Goal: Task Accomplishment & Management: Complete application form

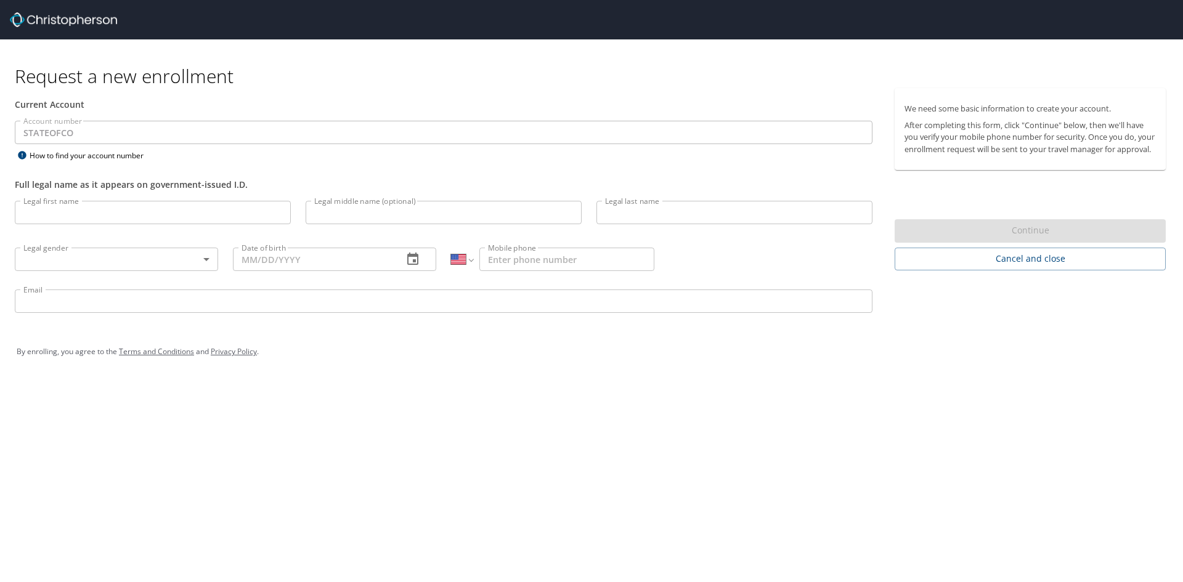
select select "US"
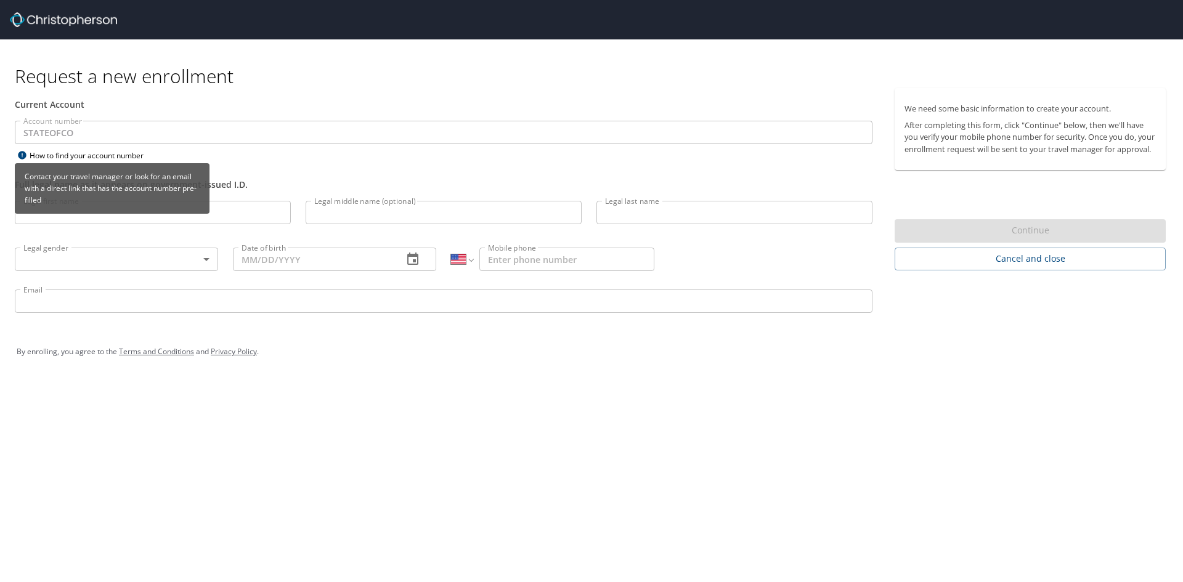
click at [35, 157] on div "How to find your account number" at bounding box center [92, 155] width 154 height 15
click at [22, 154] on icon at bounding box center [22, 155] width 8 height 8
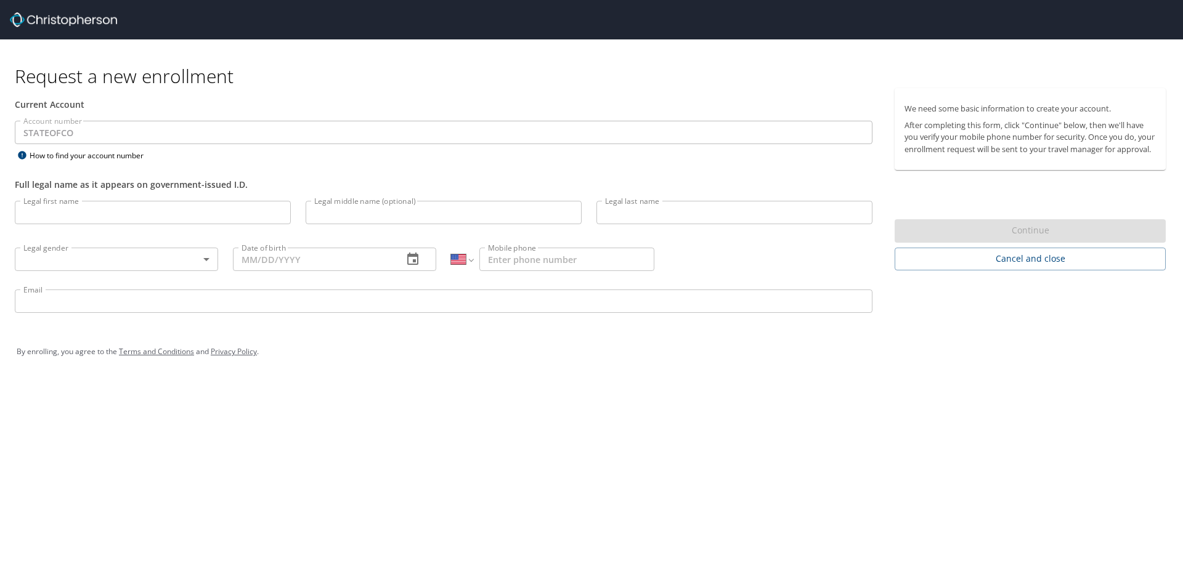
click at [218, 211] on input "Legal first name" at bounding box center [153, 212] width 276 height 23
type input "[PERSON_NAME]"
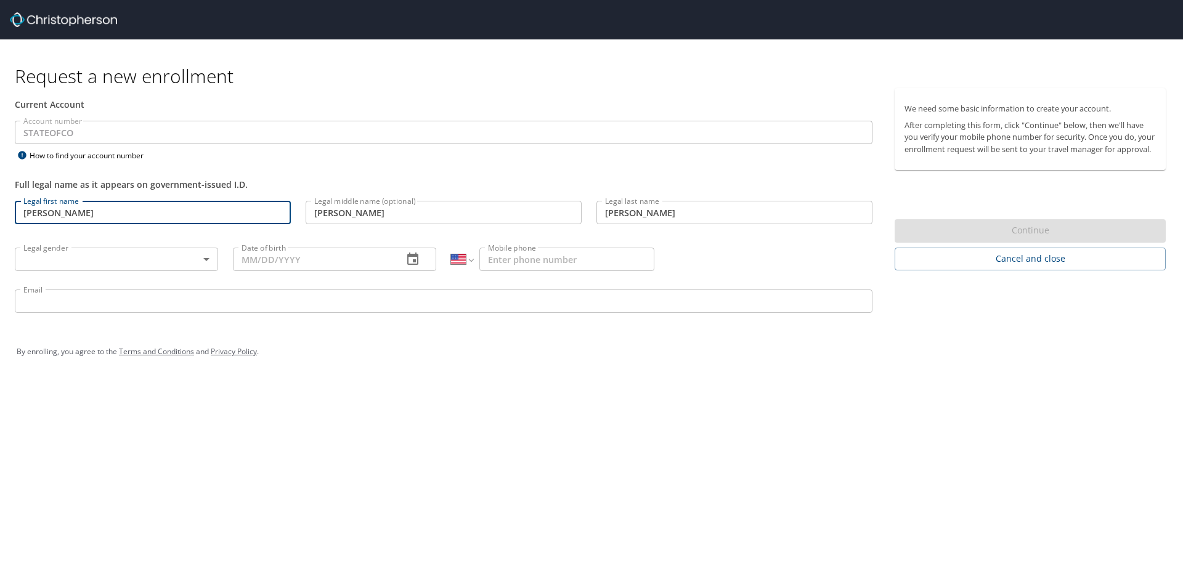
type input "[PHONE_NUMBER]"
click at [133, 261] on body "Request a new enrollment Current Account Account number STATEOFCO Account numbe…" at bounding box center [591, 291] width 1183 height 582
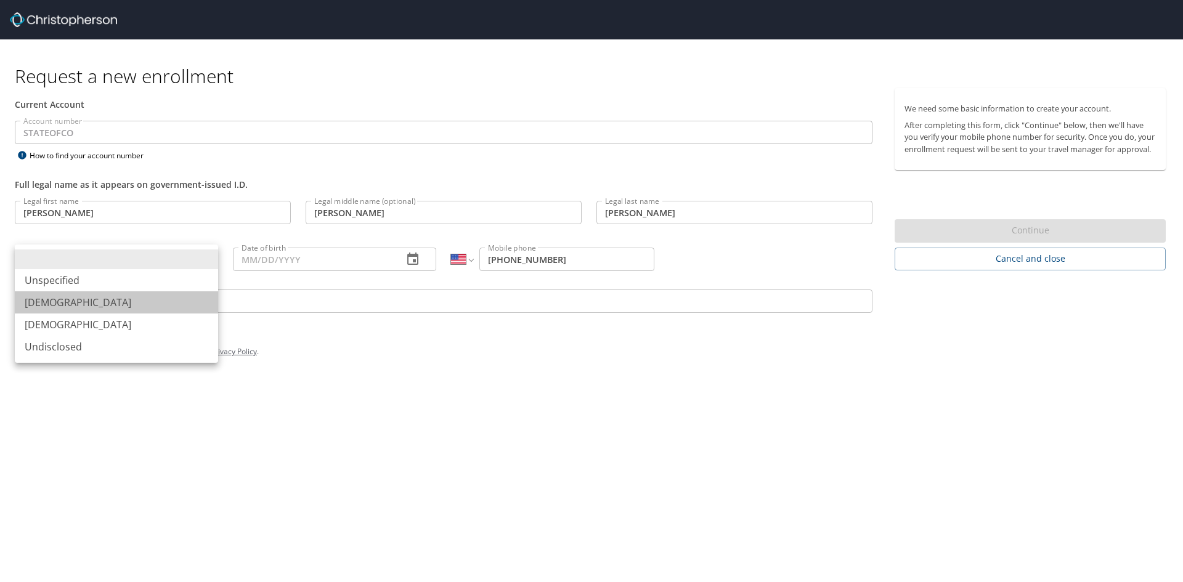
click at [98, 292] on li "[DEMOGRAPHIC_DATA]" at bounding box center [116, 302] width 203 height 22
type input "[DEMOGRAPHIC_DATA]"
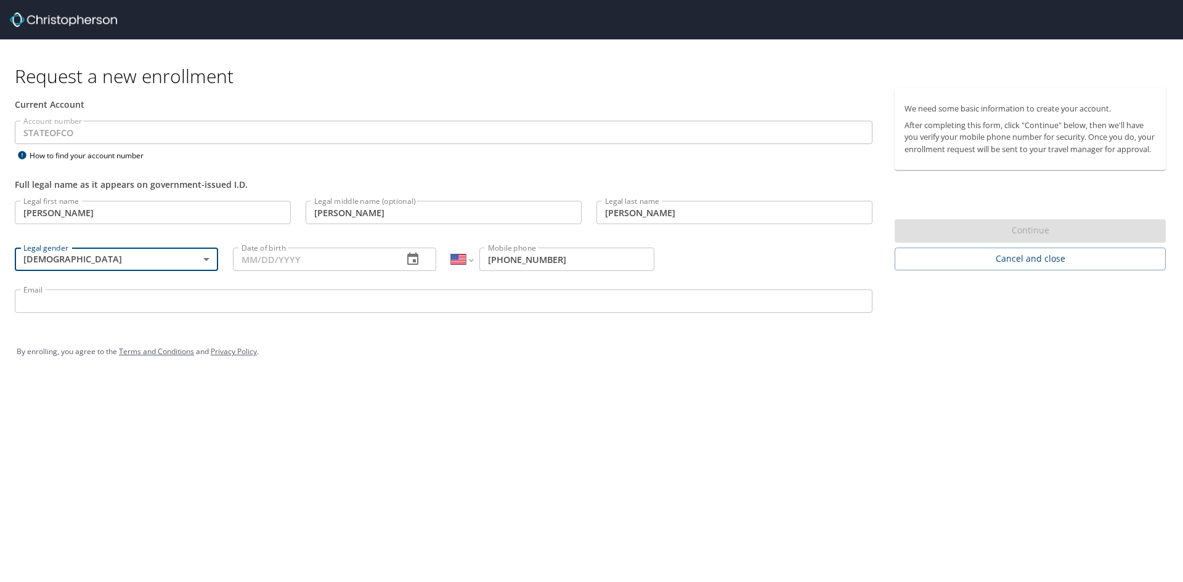
click at [272, 256] on input "Date of birth" at bounding box center [313, 259] width 160 height 23
type input "[DATE]"
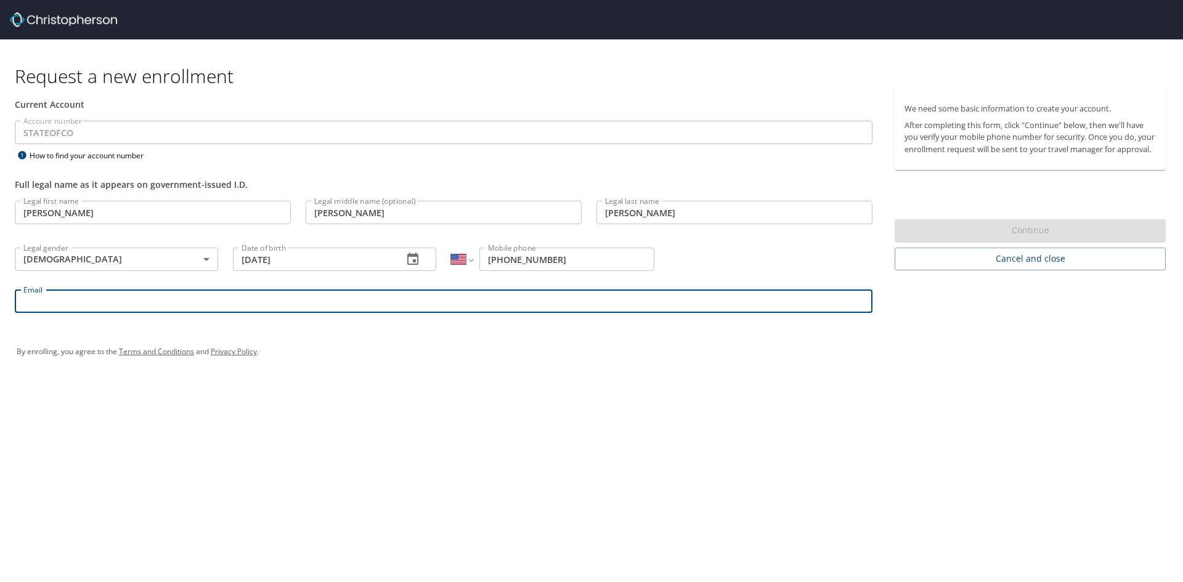
click at [190, 299] on input "Email" at bounding box center [444, 301] width 858 height 23
type input "[PERSON_NAME][EMAIL_ADDRESS][PERSON_NAME][DOMAIN_NAME]"
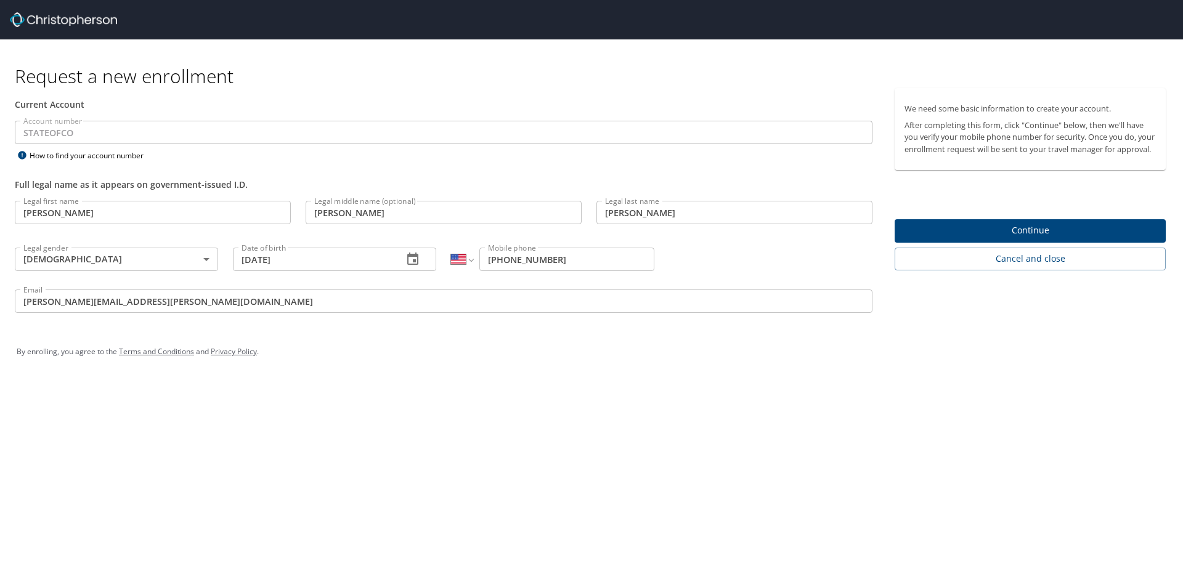
click at [220, 96] on div "Current Account" at bounding box center [443, 104] width 872 height 33
click at [933, 155] on p "After completing this form, click "Continue" below, then we'll have you verify …" at bounding box center [1030, 138] width 251 height 36
click at [265, 165] on div "Full legal name as it appears on government-issued I.D." at bounding box center [443, 178] width 872 height 30
click at [999, 238] on span "Continue" at bounding box center [1030, 230] width 251 height 15
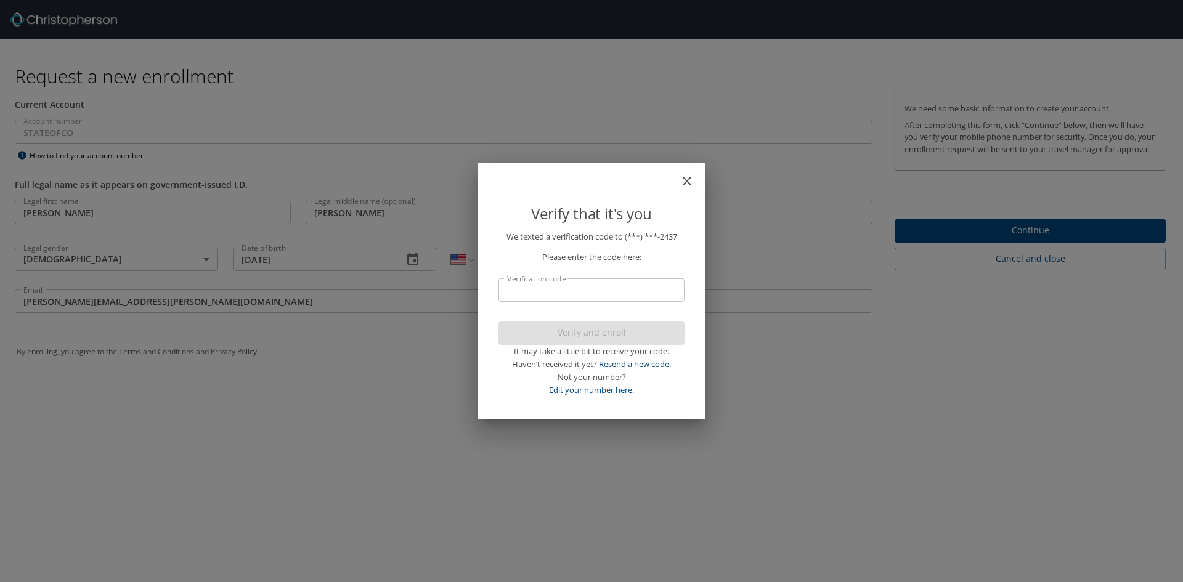
click at [602, 292] on input "Verification code" at bounding box center [591, 290] width 186 height 23
click at [594, 288] on input "Verification code" at bounding box center [591, 290] width 186 height 23
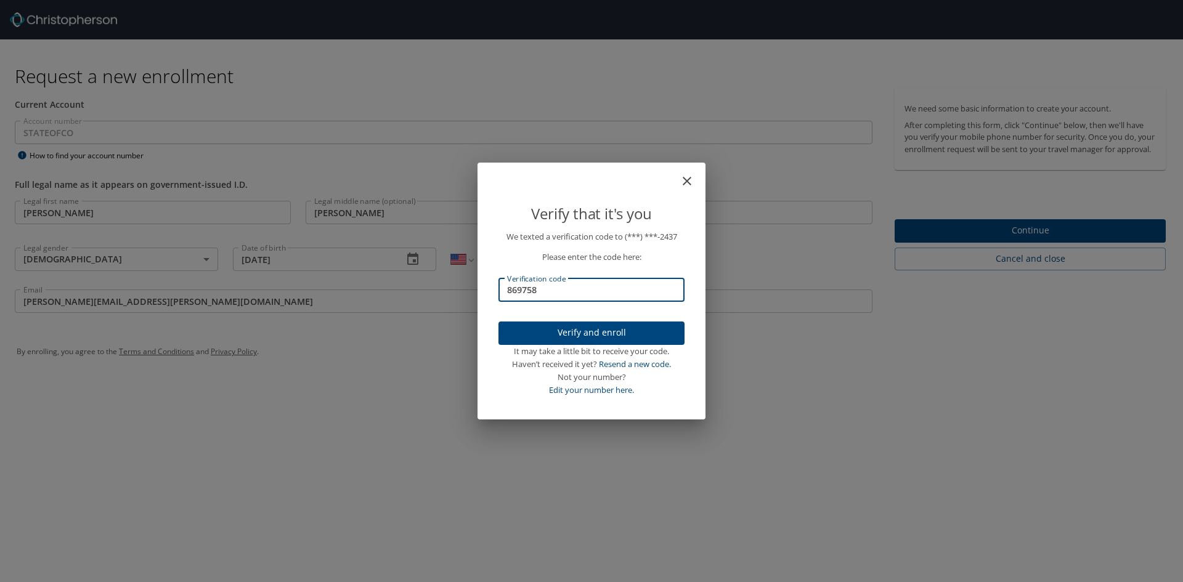
type input "869758"
click at [603, 331] on span "Verify and enroll" at bounding box center [591, 332] width 166 height 15
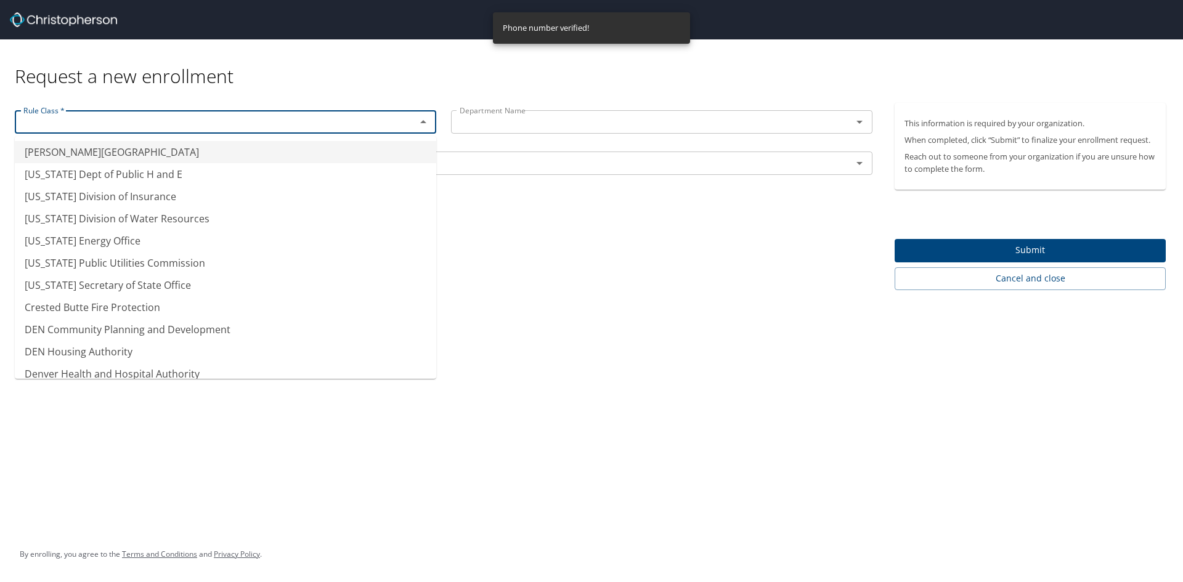
click at [230, 129] on input "text" at bounding box center [207, 122] width 378 height 16
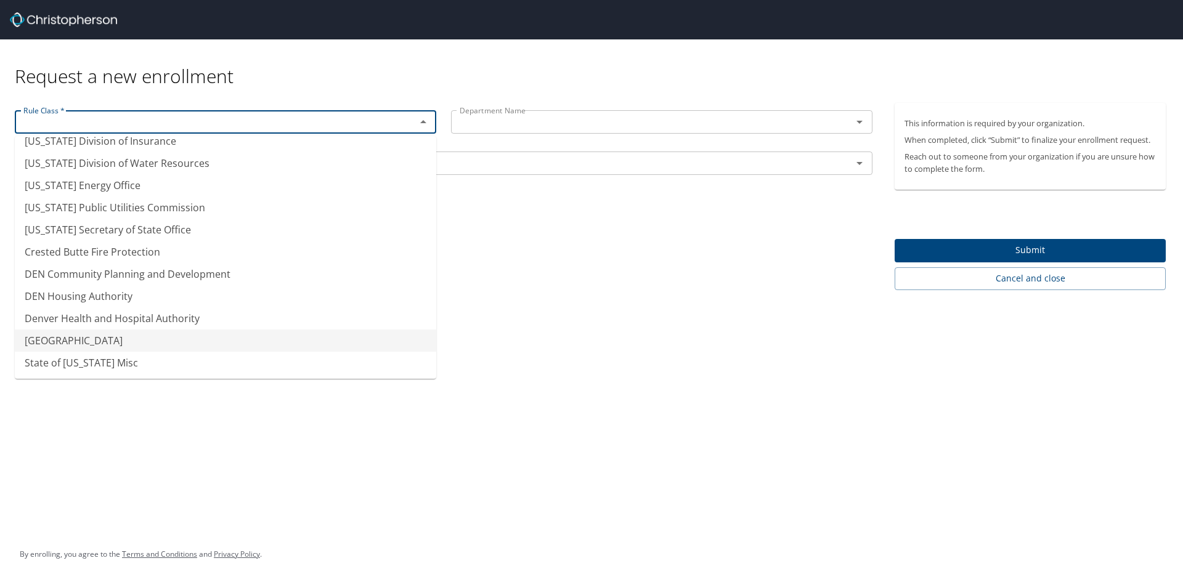
click at [185, 335] on li "[GEOGRAPHIC_DATA]" at bounding box center [225, 341] width 421 height 22
type input "[GEOGRAPHIC_DATA]"
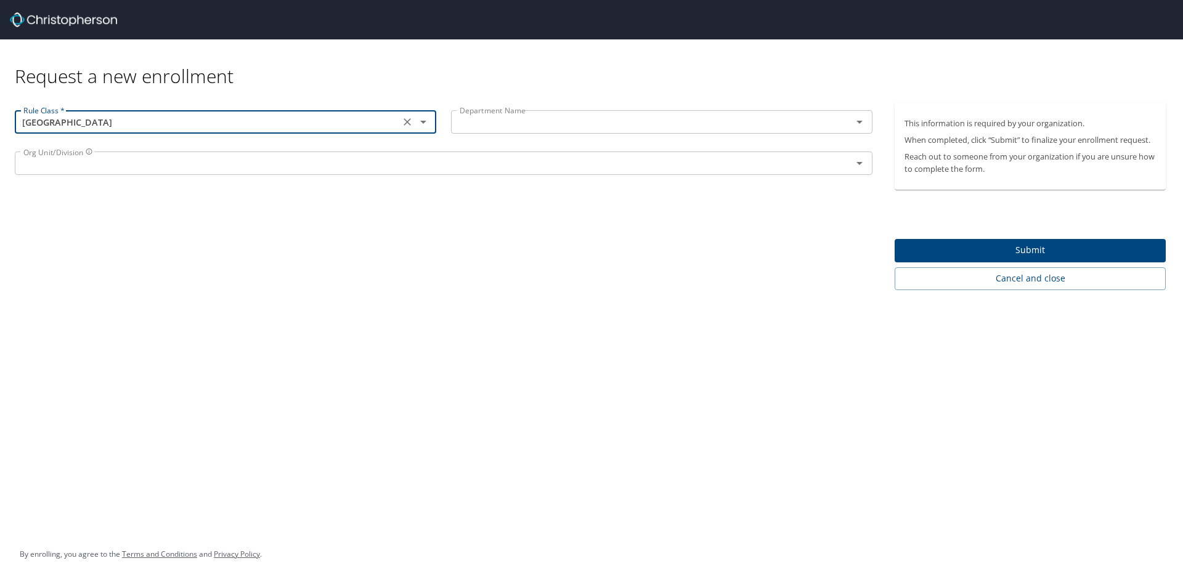
click at [521, 123] on input "text" at bounding box center [644, 122] width 378 height 16
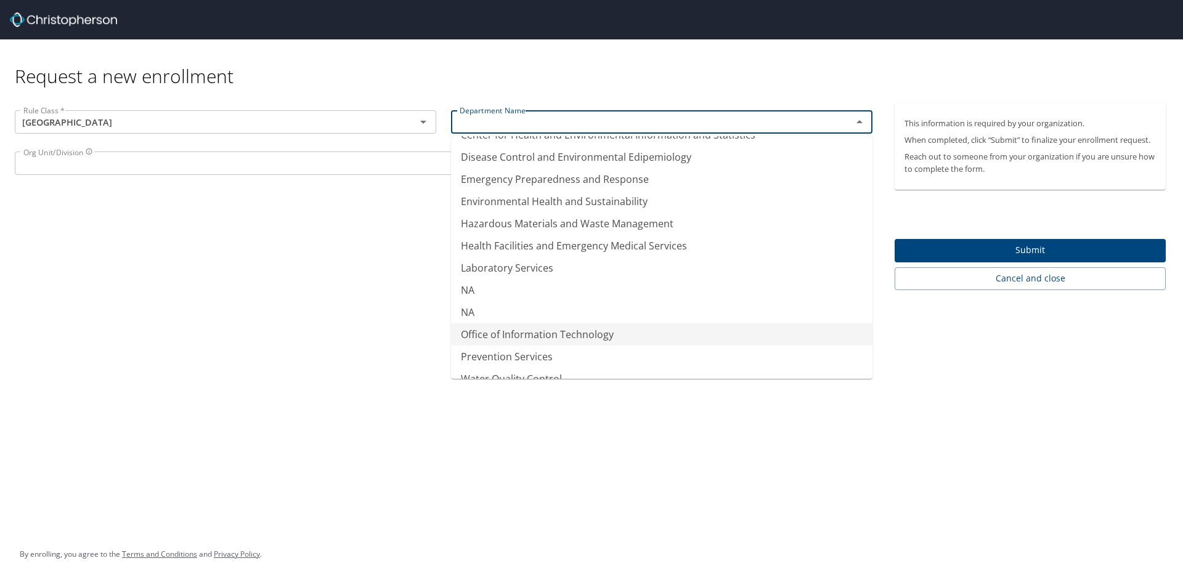
scroll to position [78, 0]
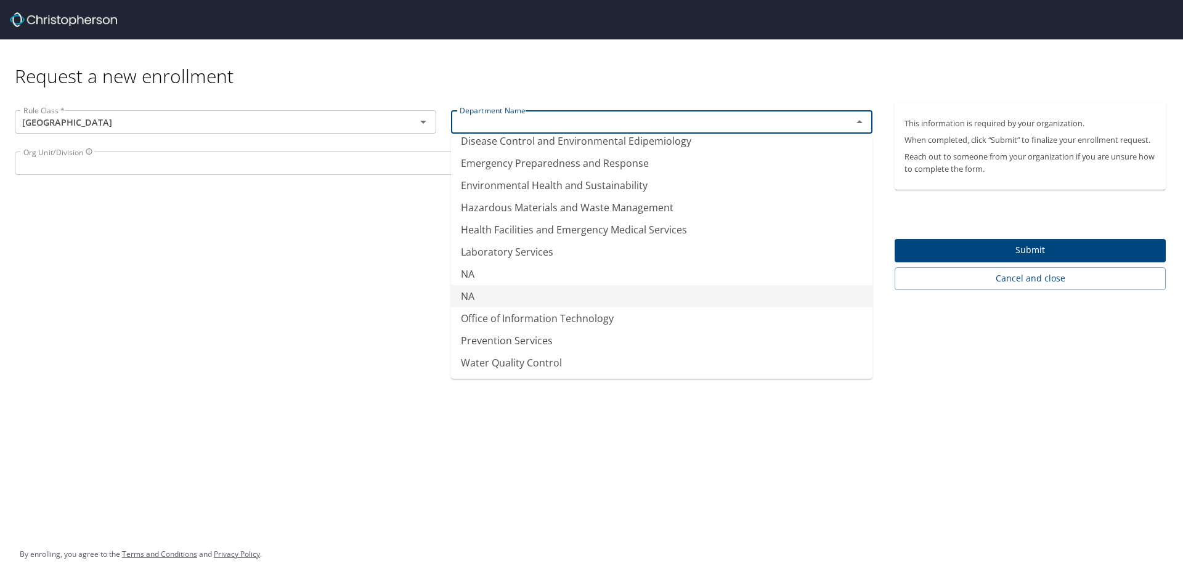
click at [490, 299] on li "NA" at bounding box center [661, 296] width 421 height 22
type input "NA"
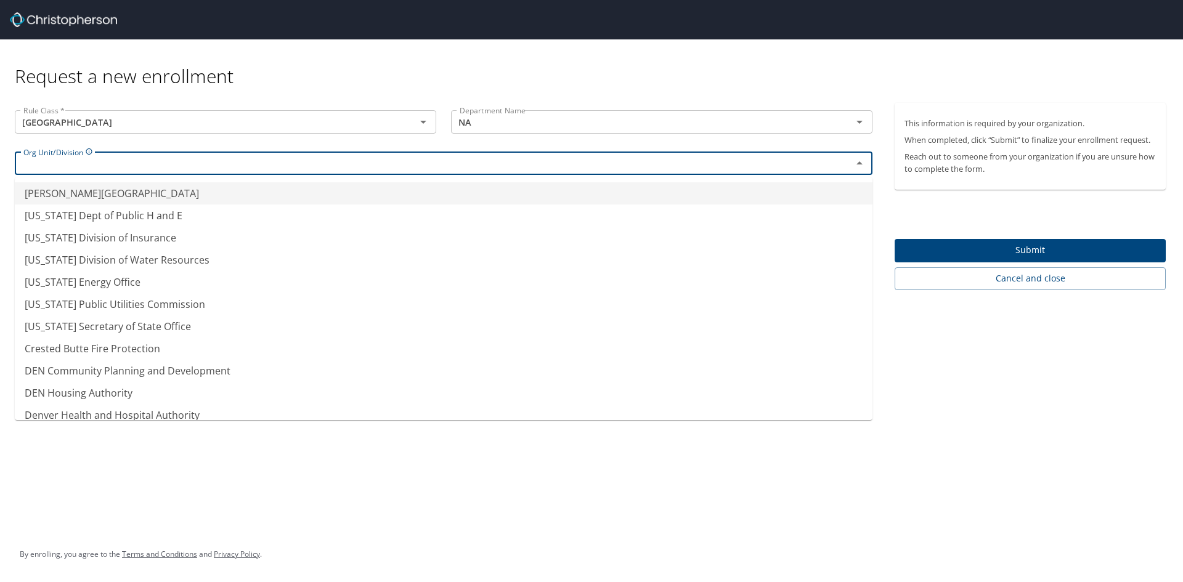
click at [141, 165] on input "text" at bounding box center [425, 163] width 814 height 16
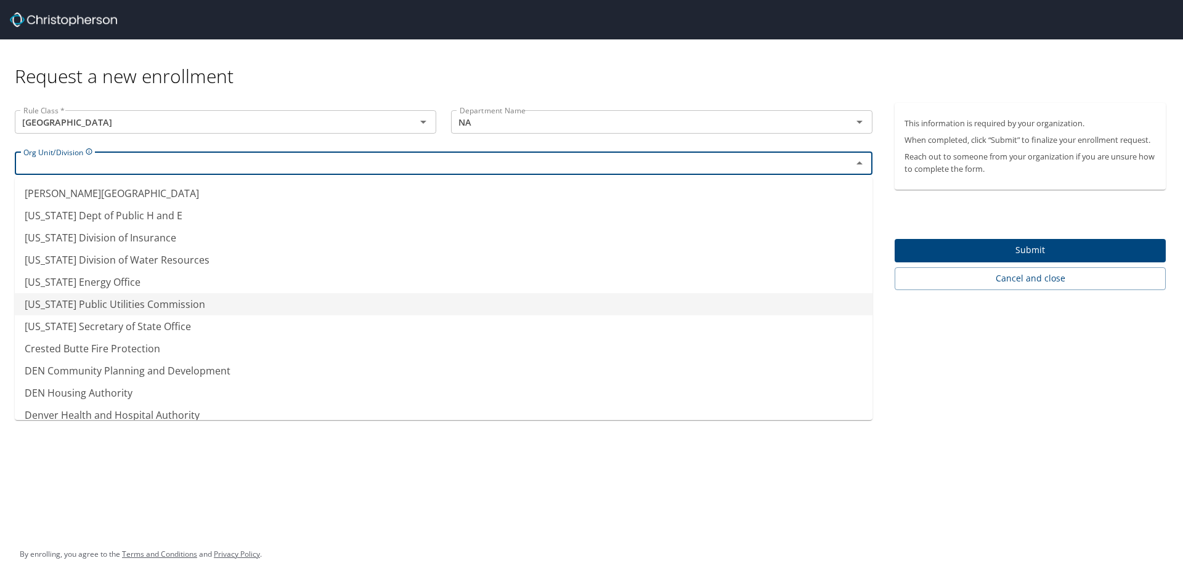
scroll to position [55, 0]
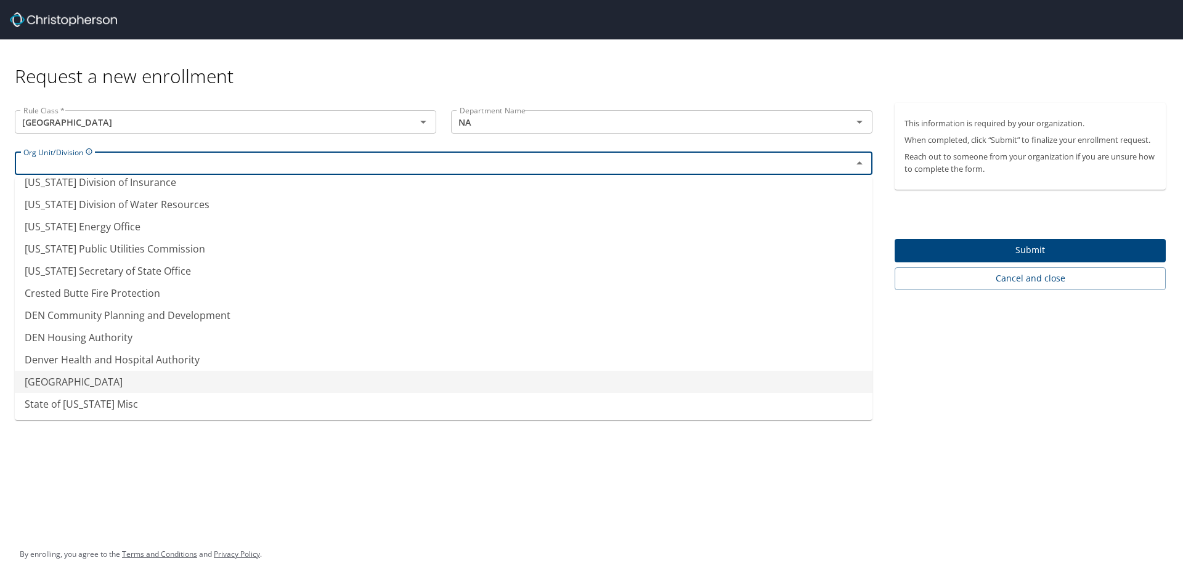
click at [165, 382] on li "[GEOGRAPHIC_DATA]" at bounding box center [444, 382] width 858 height 22
type input "[GEOGRAPHIC_DATA]"
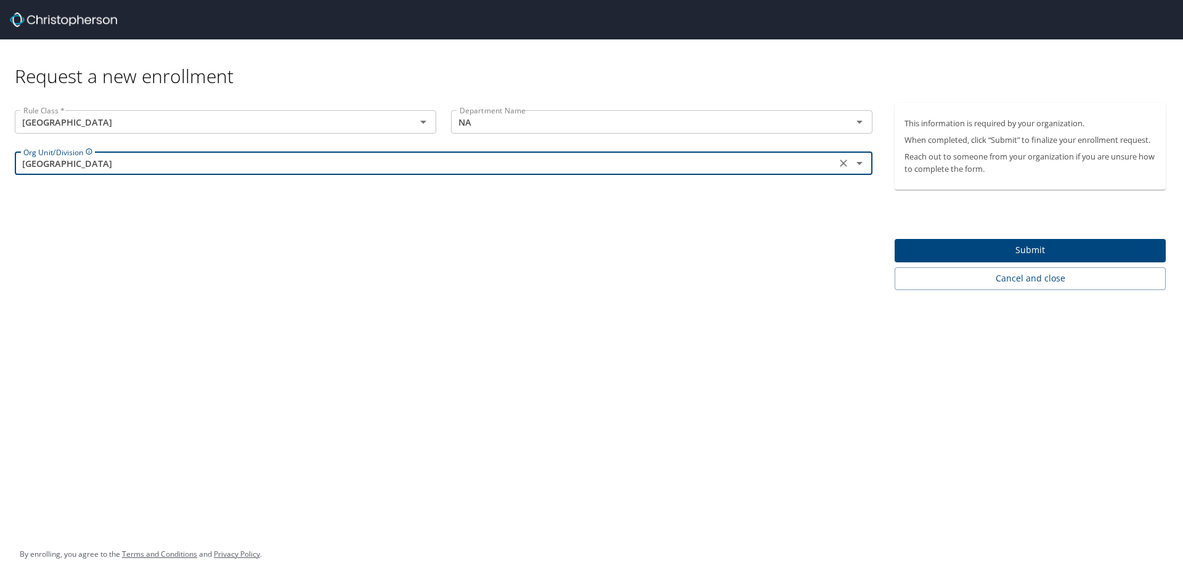
click at [1004, 250] on span "Submit" at bounding box center [1030, 250] width 251 height 15
